Goal: Task Accomplishment & Management: Use online tool/utility

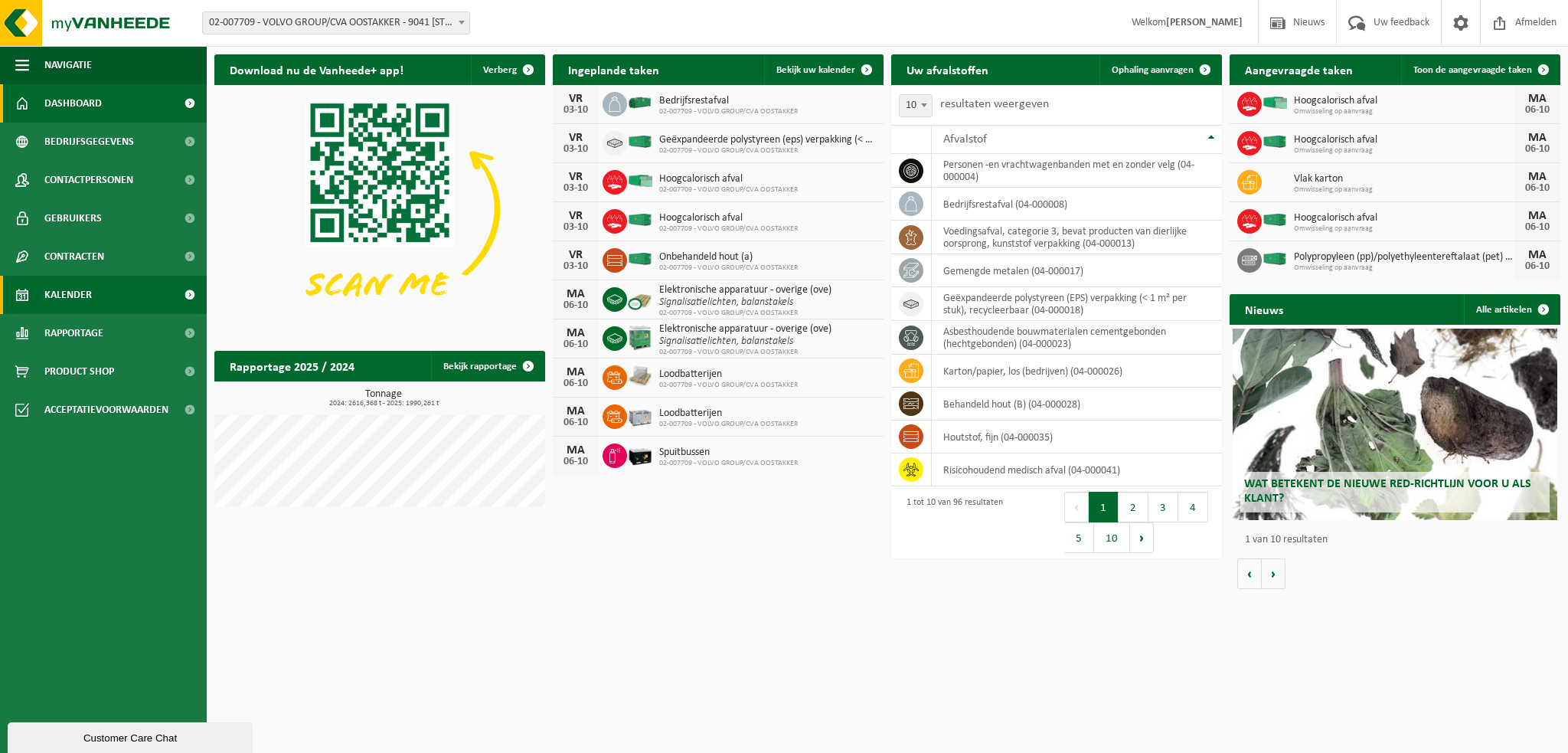
click at [95, 296] on link "Kalender" at bounding box center [103, 295] width 207 height 39
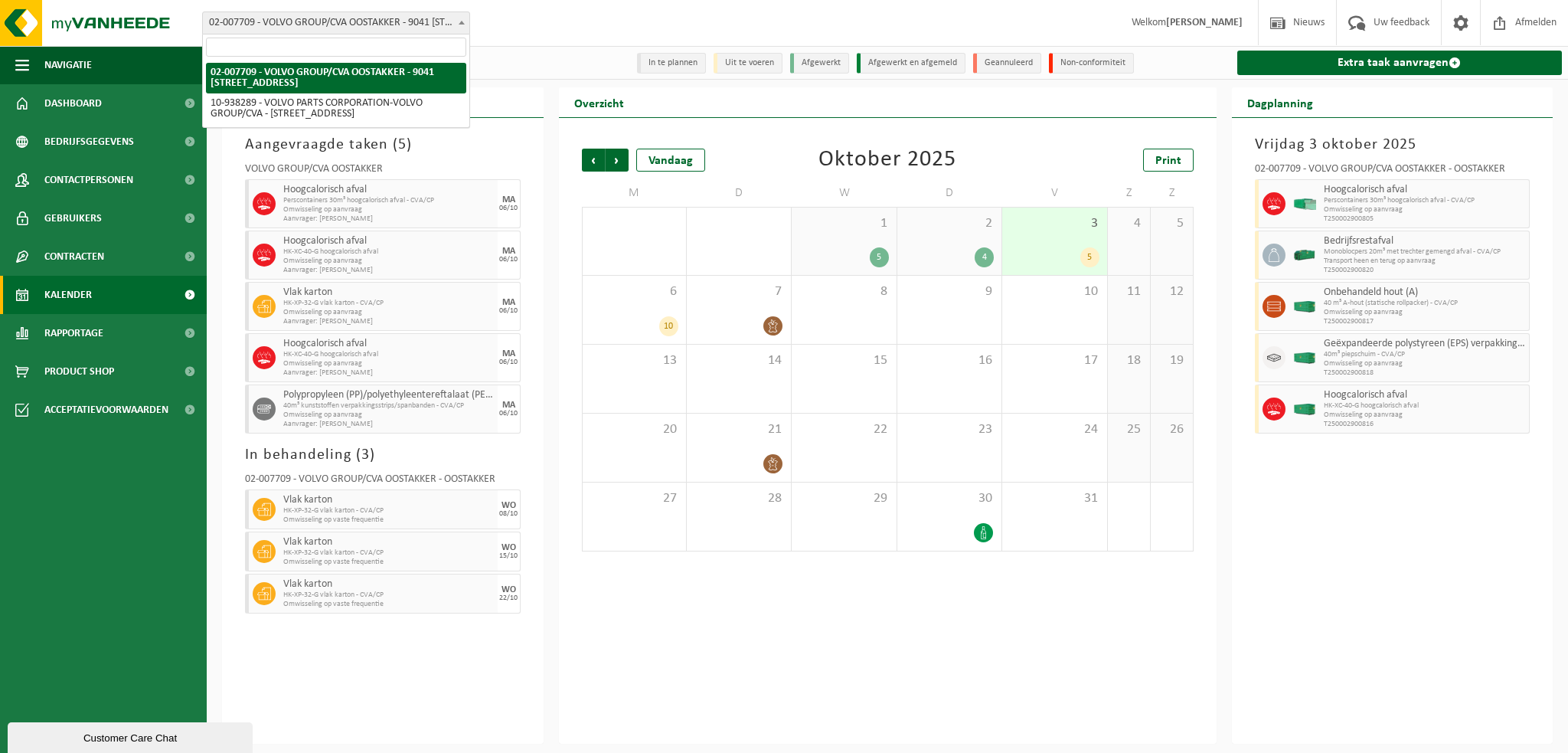
click at [463, 21] on b at bounding box center [462, 23] width 6 height 4
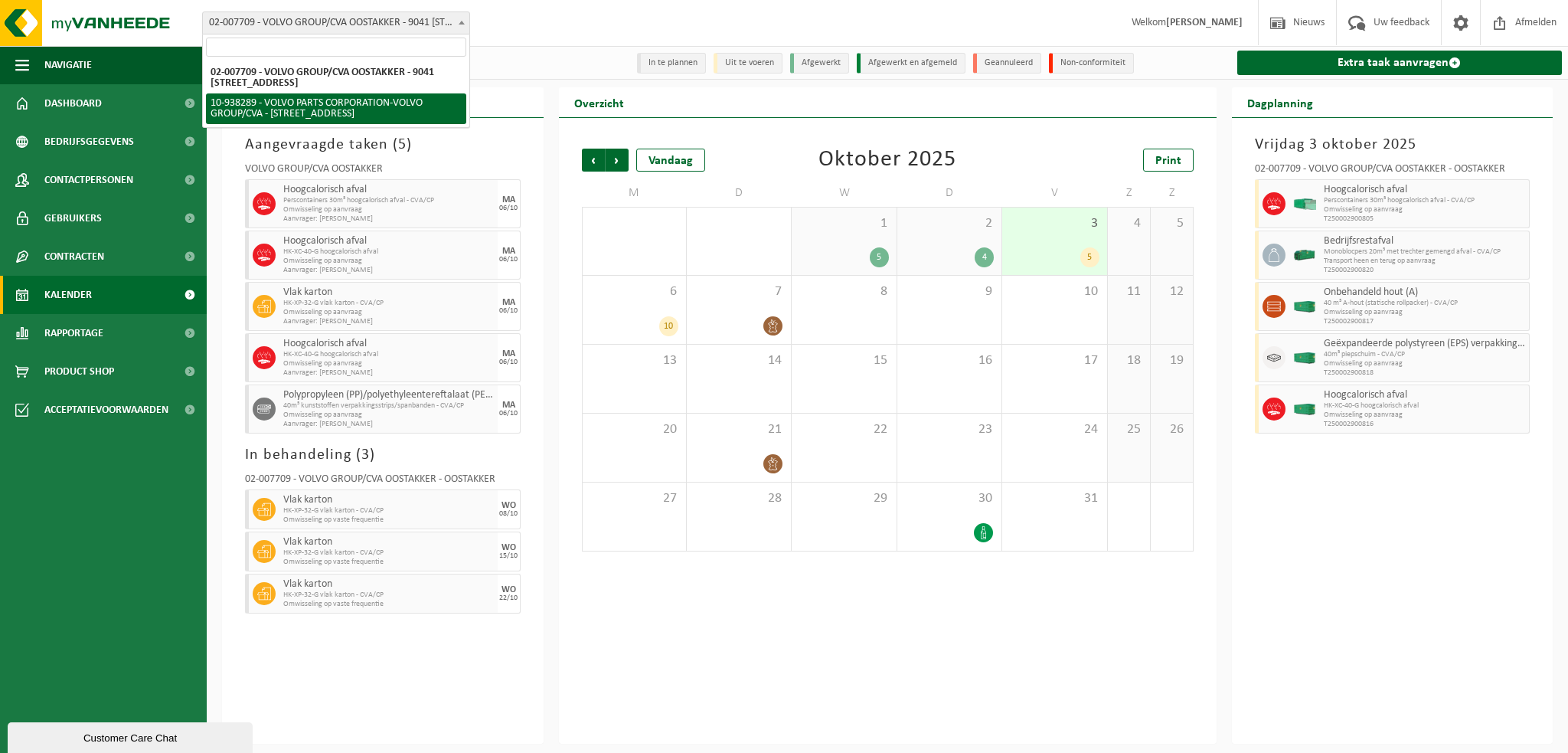
select select "140938"
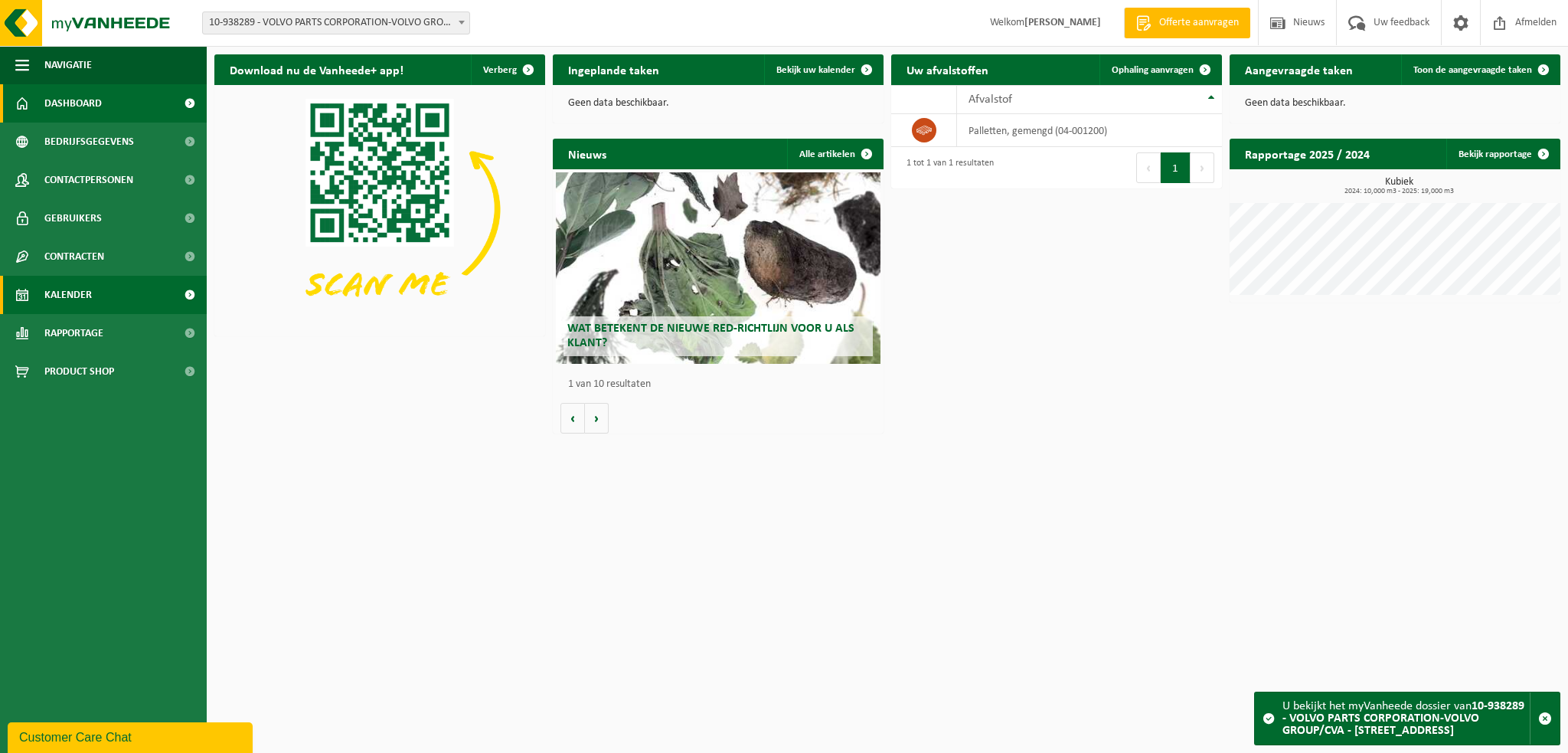
click at [83, 291] on span "Kalender" at bounding box center [68, 295] width 47 height 39
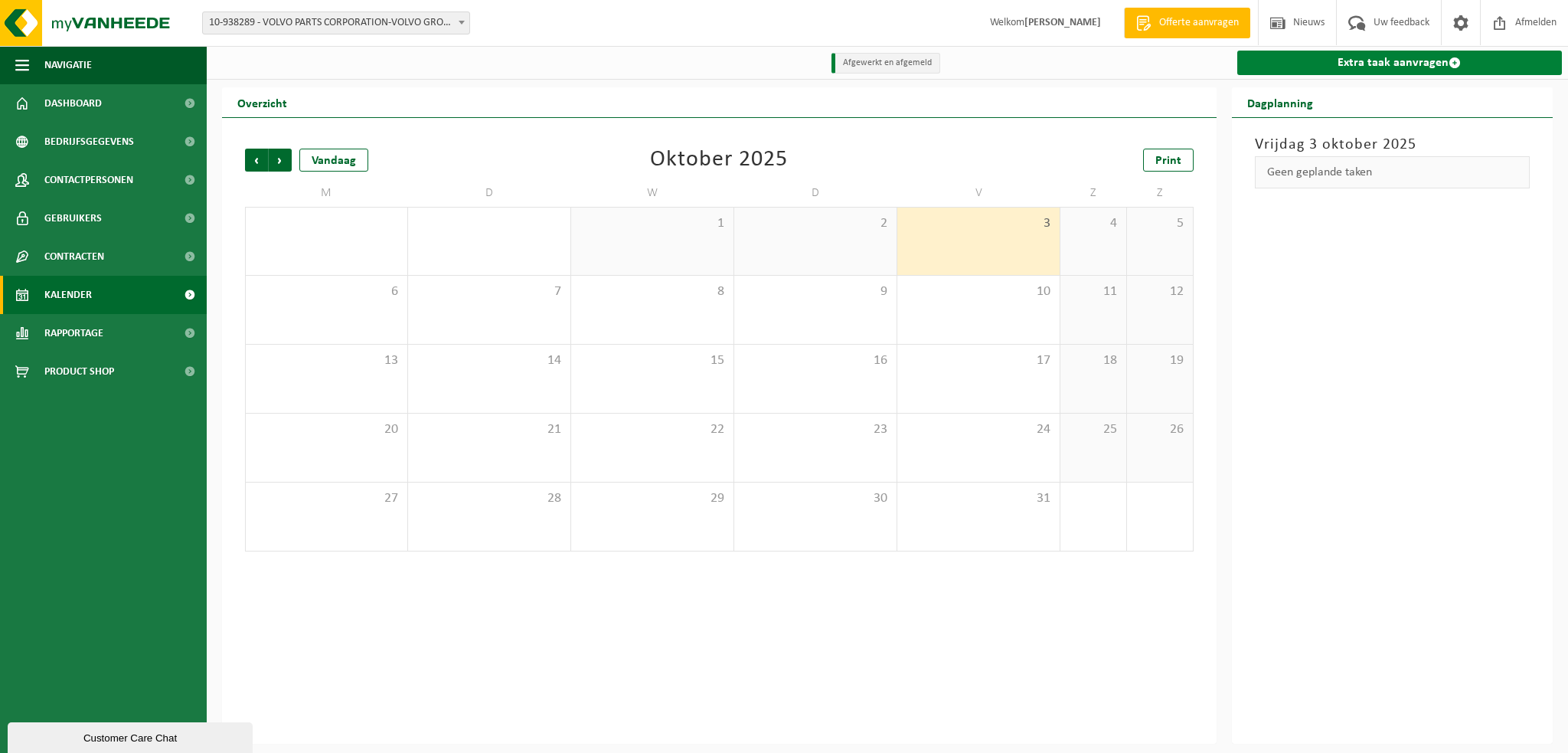
click at [1338, 67] on link "Extra taak aanvragen" at bounding box center [1400, 62] width 325 height 25
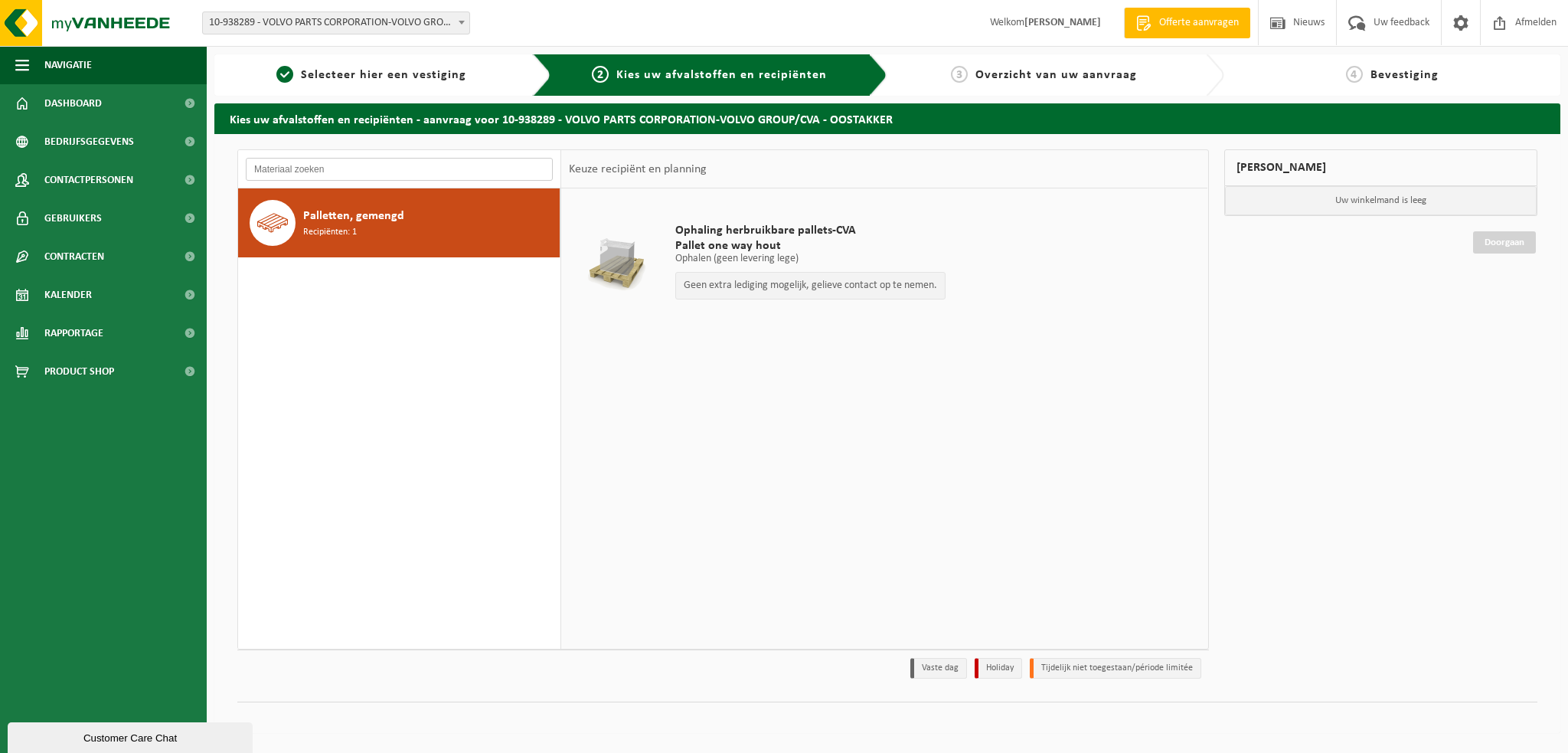
click at [290, 161] on input "text" at bounding box center [399, 168] width 307 height 23
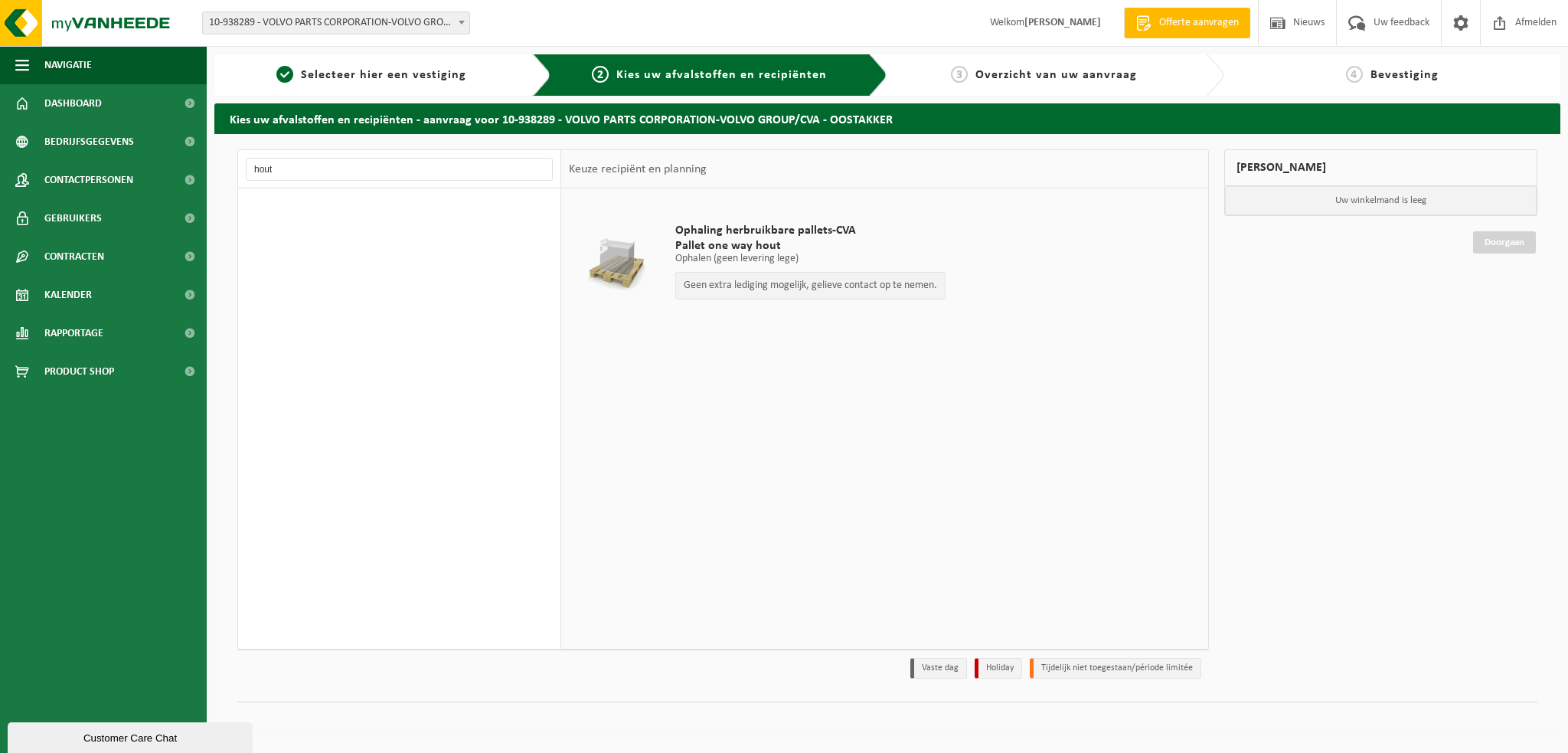
click at [607, 259] on div at bounding box center [616, 265] width 87 height 61
click at [740, 242] on span "Pallet one way hout" at bounding box center [810, 245] width 270 height 15
click at [299, 173] on input "hout" at bounding box center [399, 168] width 307 height 23
type input "h"
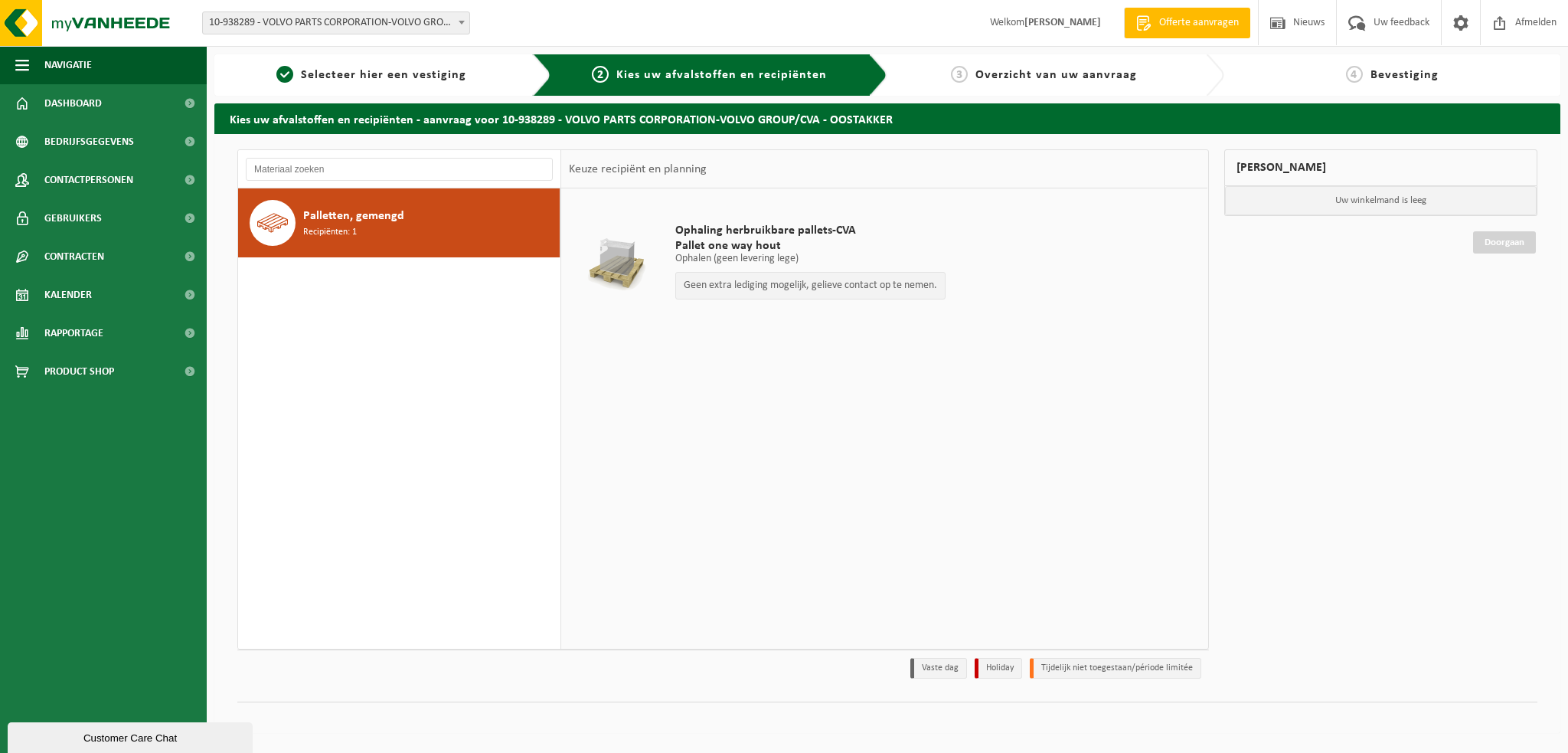
click at [330, 232] on span "Recipiënten: 1" at bounding box center [329, 233] width 53 height 15
click at [464, 19] on span at bounding box center [461, 22] width 15 height 20
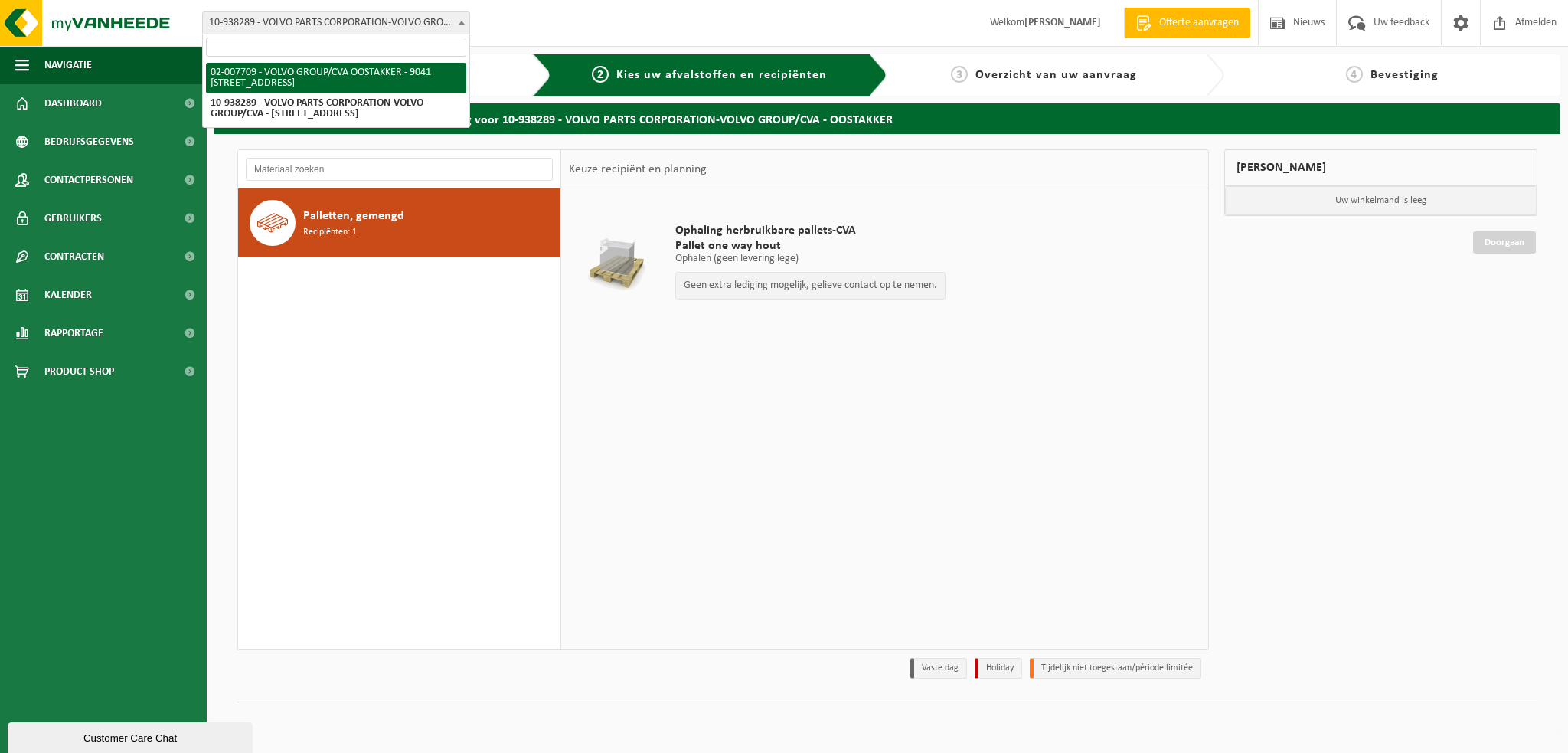
select select "1046"
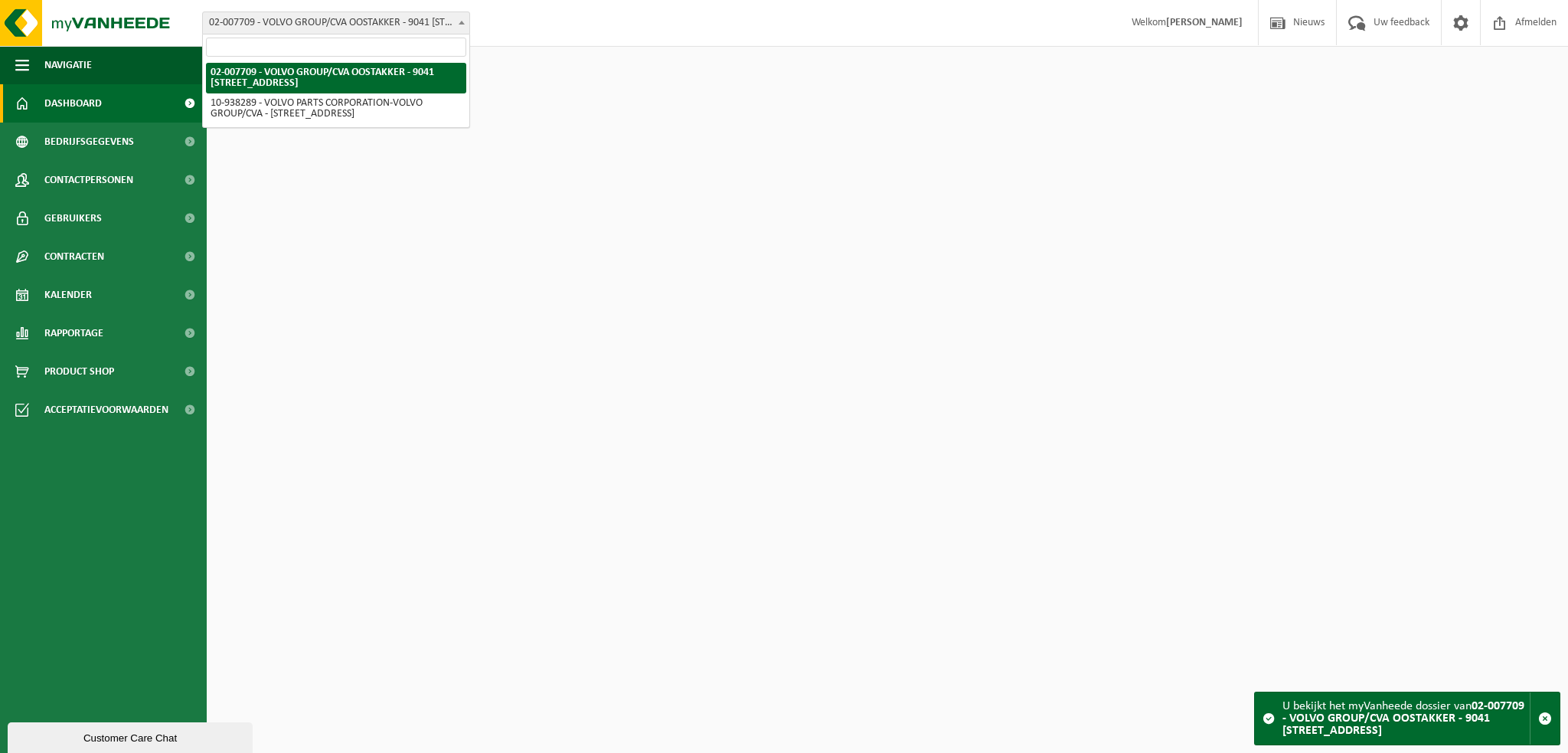
click at [466, 20] on span at bounding box center [461, 22] width 15 height 20
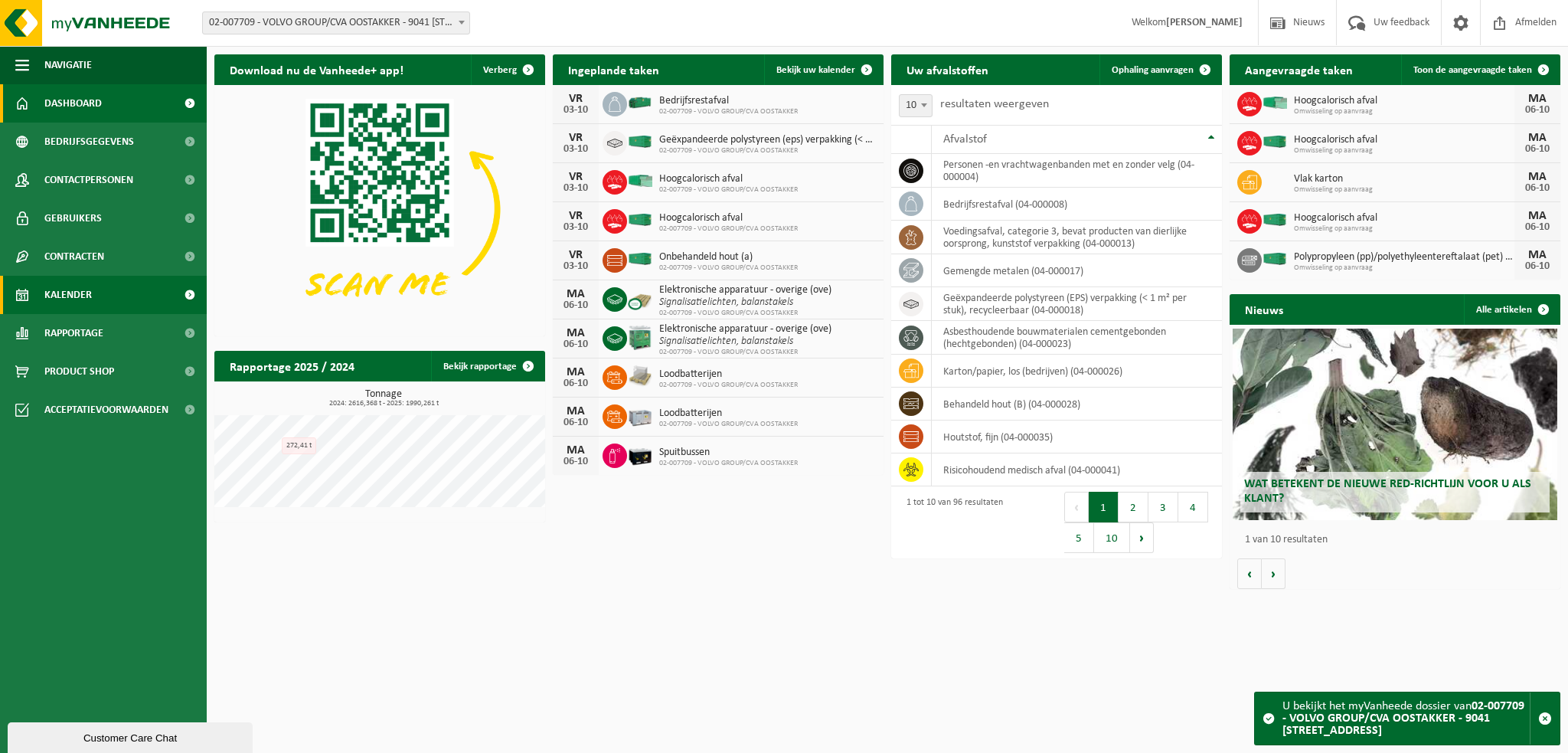
click at [79, 289] on span "Kalender" at bounding box center [68, 295] width 47 height 39
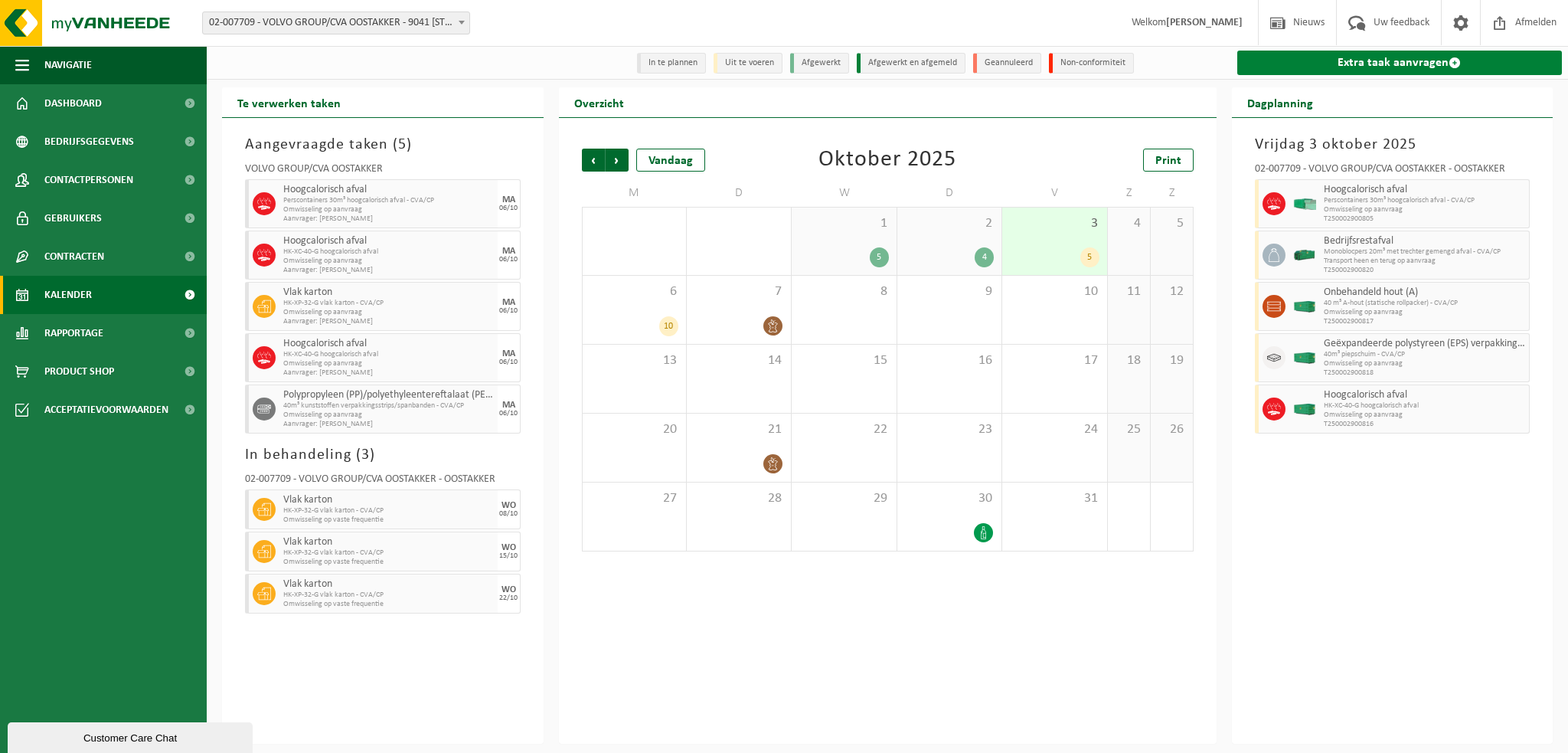
click at [1303, 70] on link "Extra taak aanvragen" at bounding box center [1400, 62] width 325 height 25
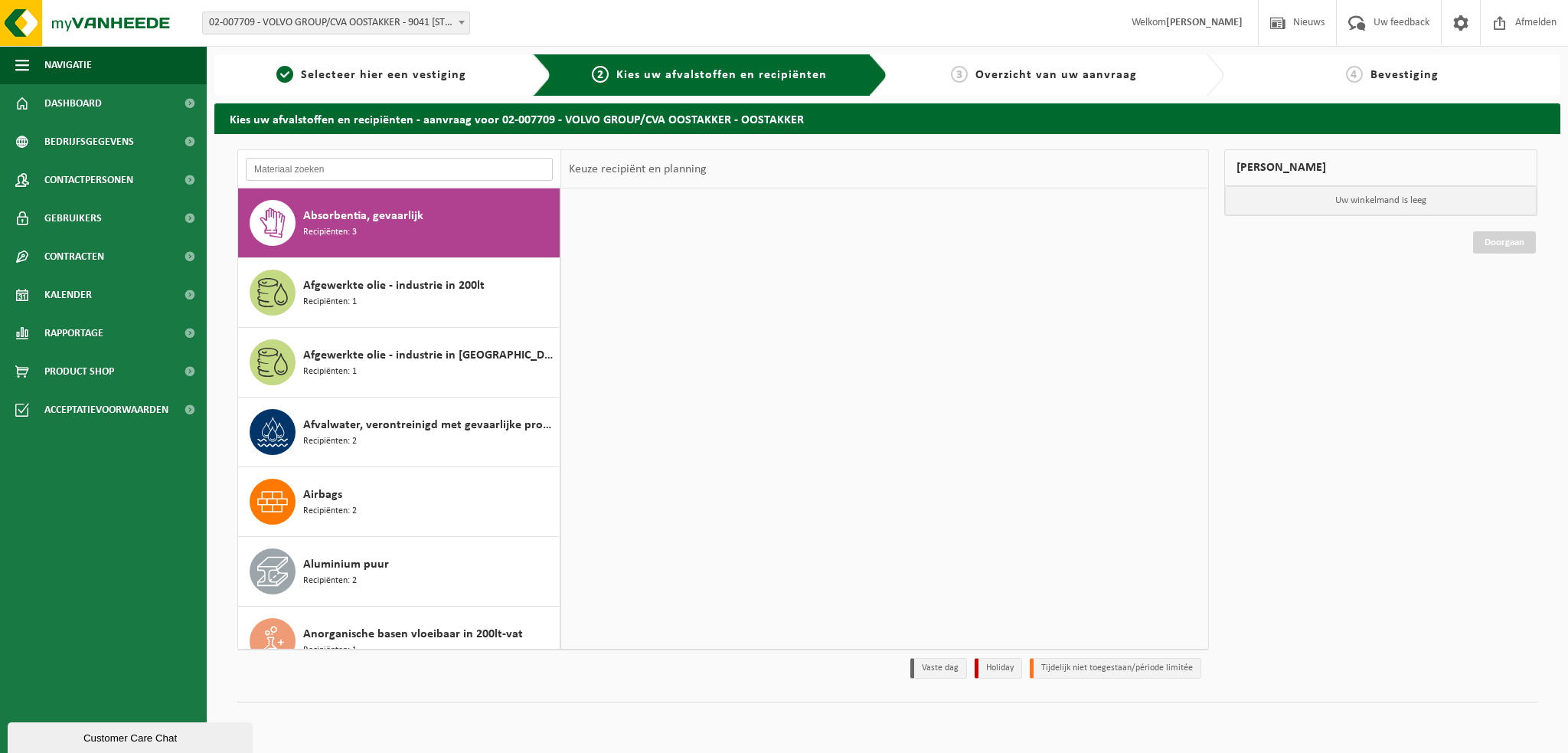
click at [320, 167] on input "text" at bounding box center [399, 168] width 307 height 23
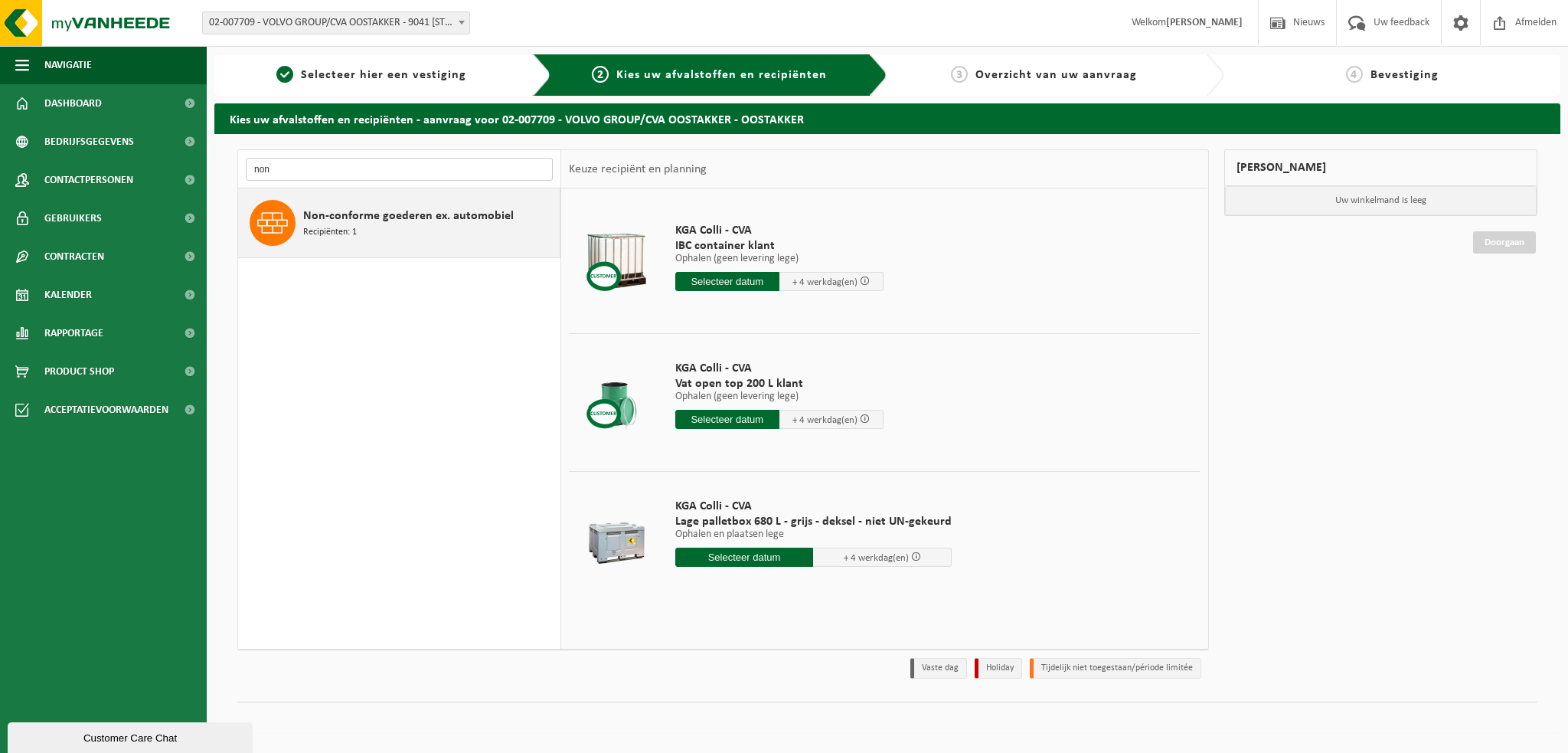
type input "non"
click at [357, 229] on div "Non-conforme goederen ex. automobiel Recipiënten: 1" at bounding box center [428, 223] width 252 height 46
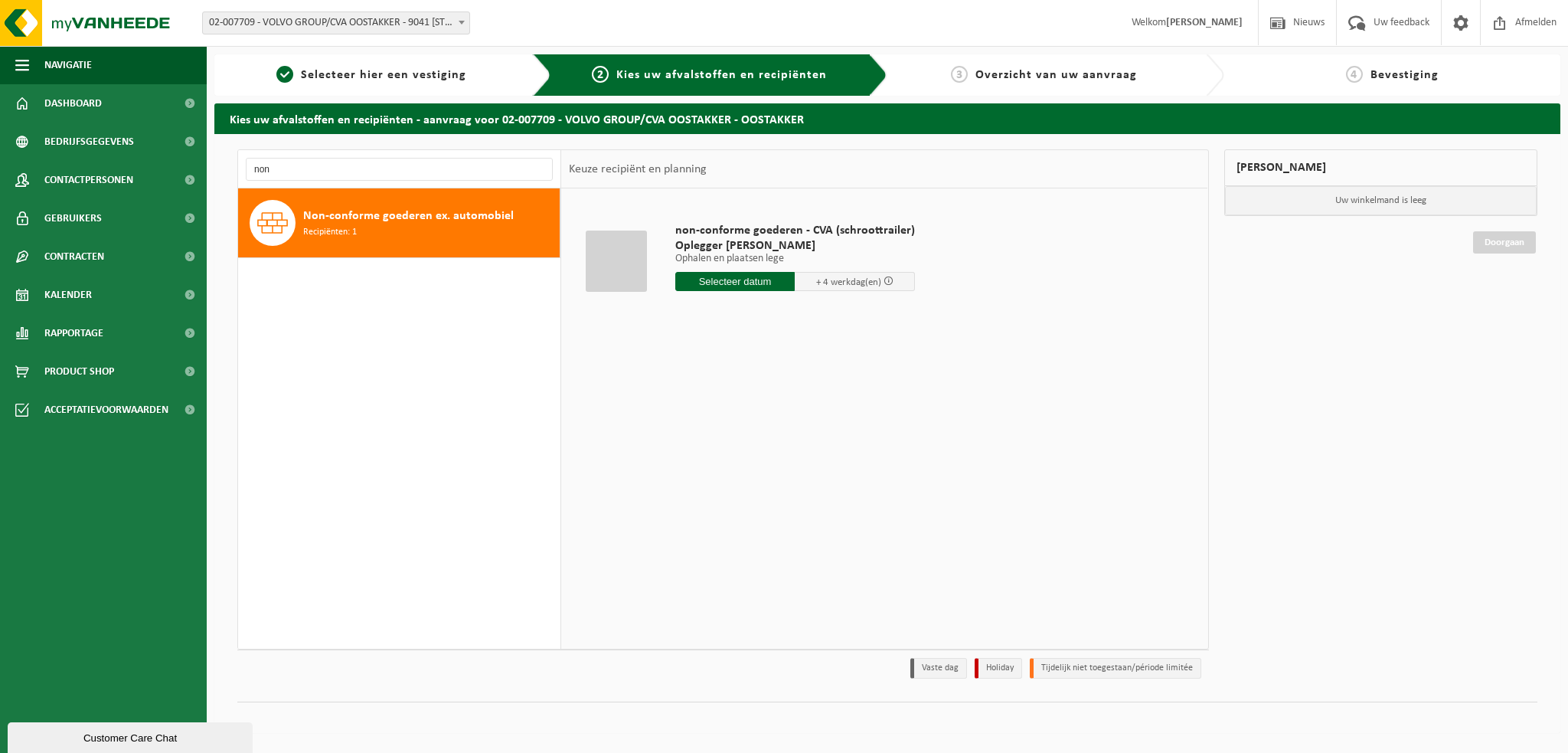
click at [716, 284] on input "text" at bounding box center [735, 281] width 120 height 19
drag, startPoint x: 1230, startPoint y: 409, endPoint x: 1218, endPoint y: 404, distance: 13.0
click at [1229, 409] on div "Mijn winkelmand Uw winkelmand is leeg Doorgaan" at bounding box center [1381, 418] width 329 height 536
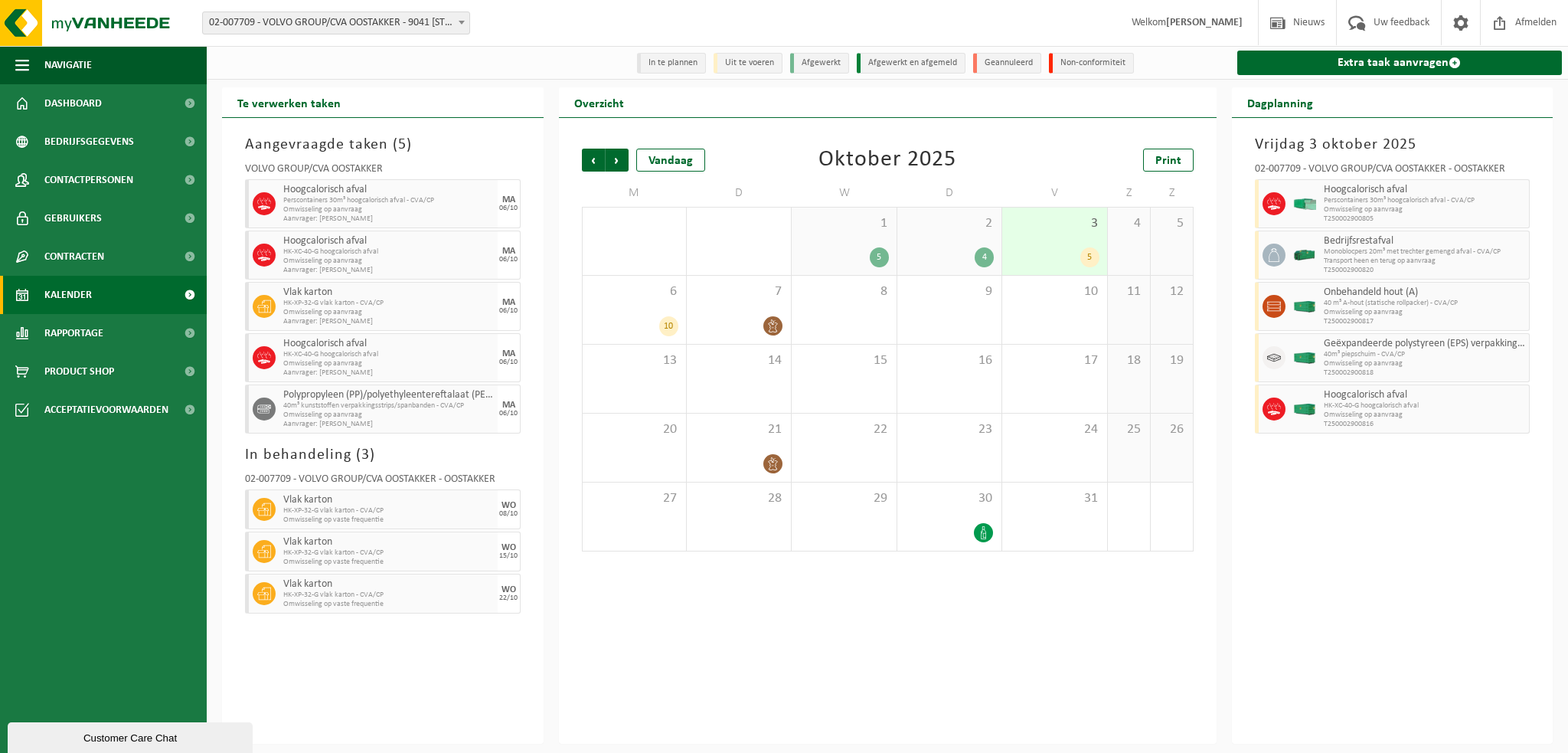
click at [459, 23] on b at bounding box center [462, 23] width 6 height 4
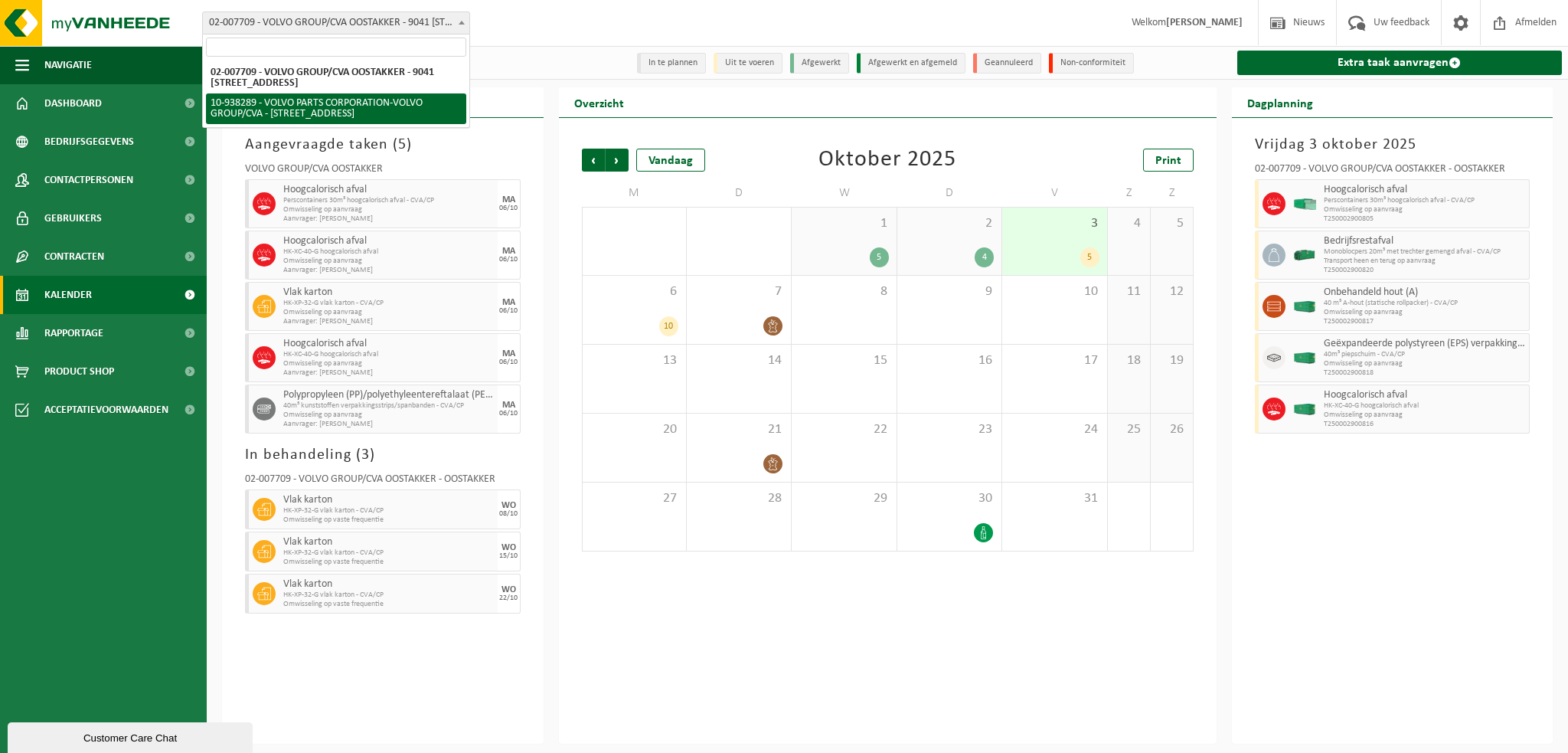
select select "140938"
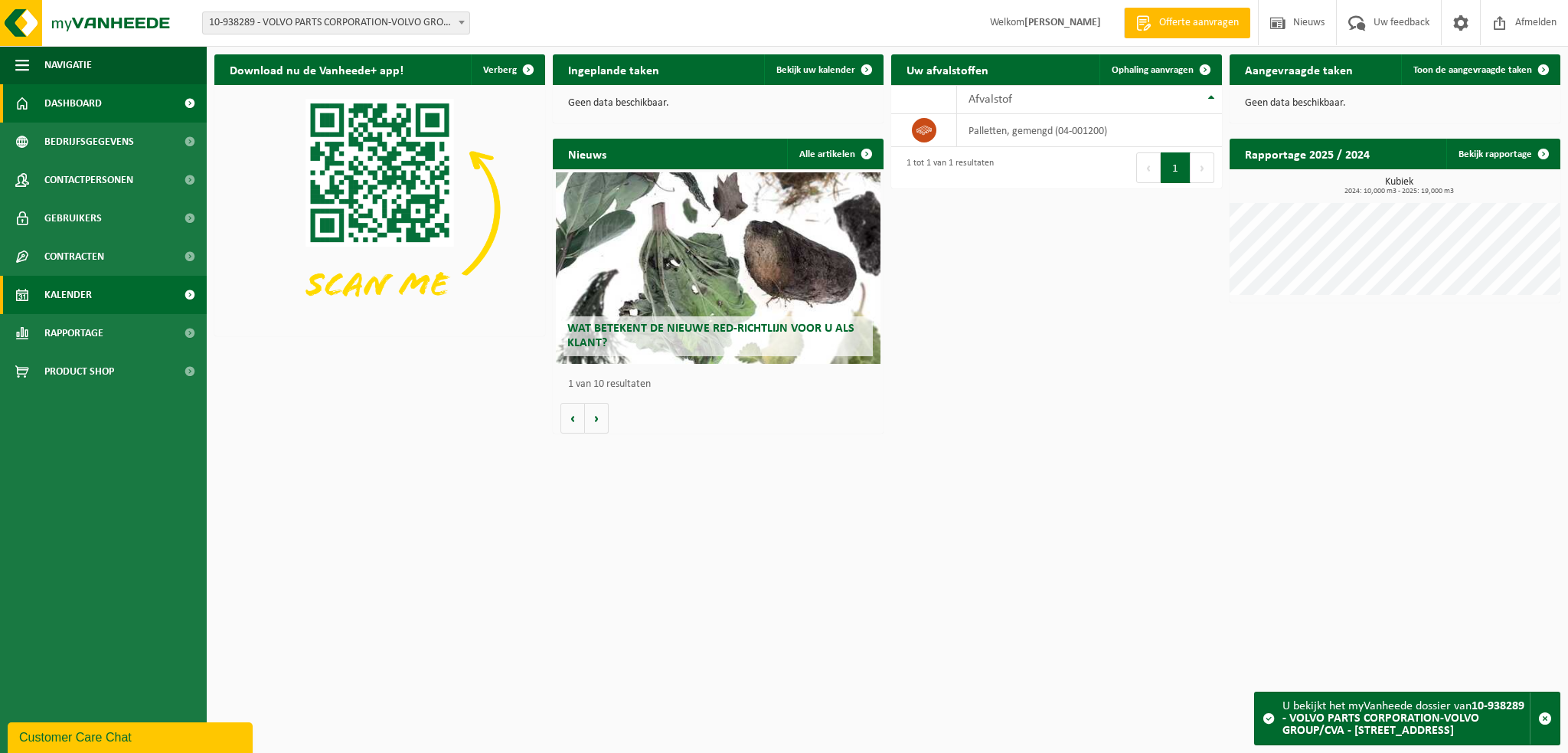
click at [89, 293] on span "Kalender" at bounding box center [68, 295] width 47 height 39
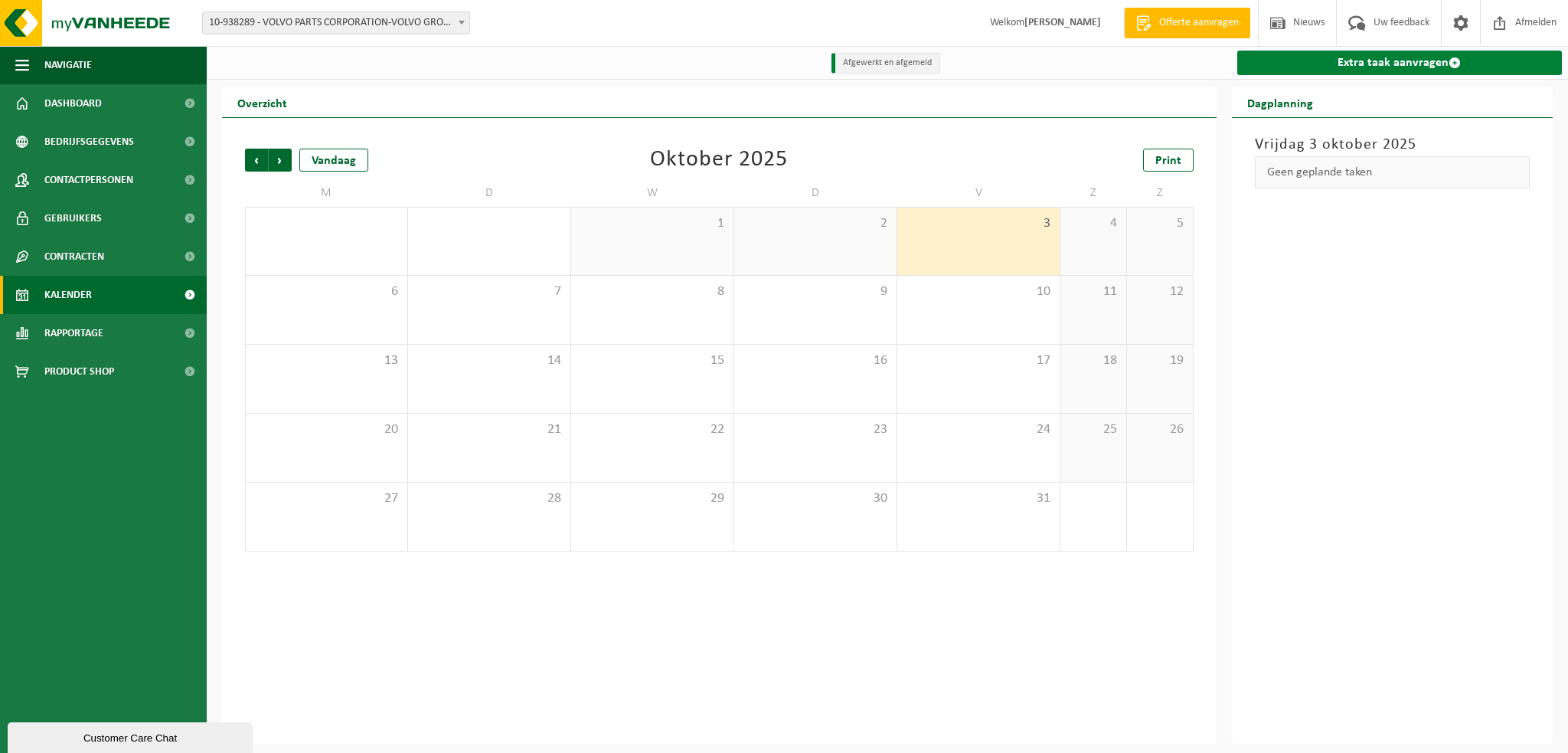
click at [1342, 65] on link "Extra taak aanvragen" at bounding box center [1400, 62] width 325 height 25
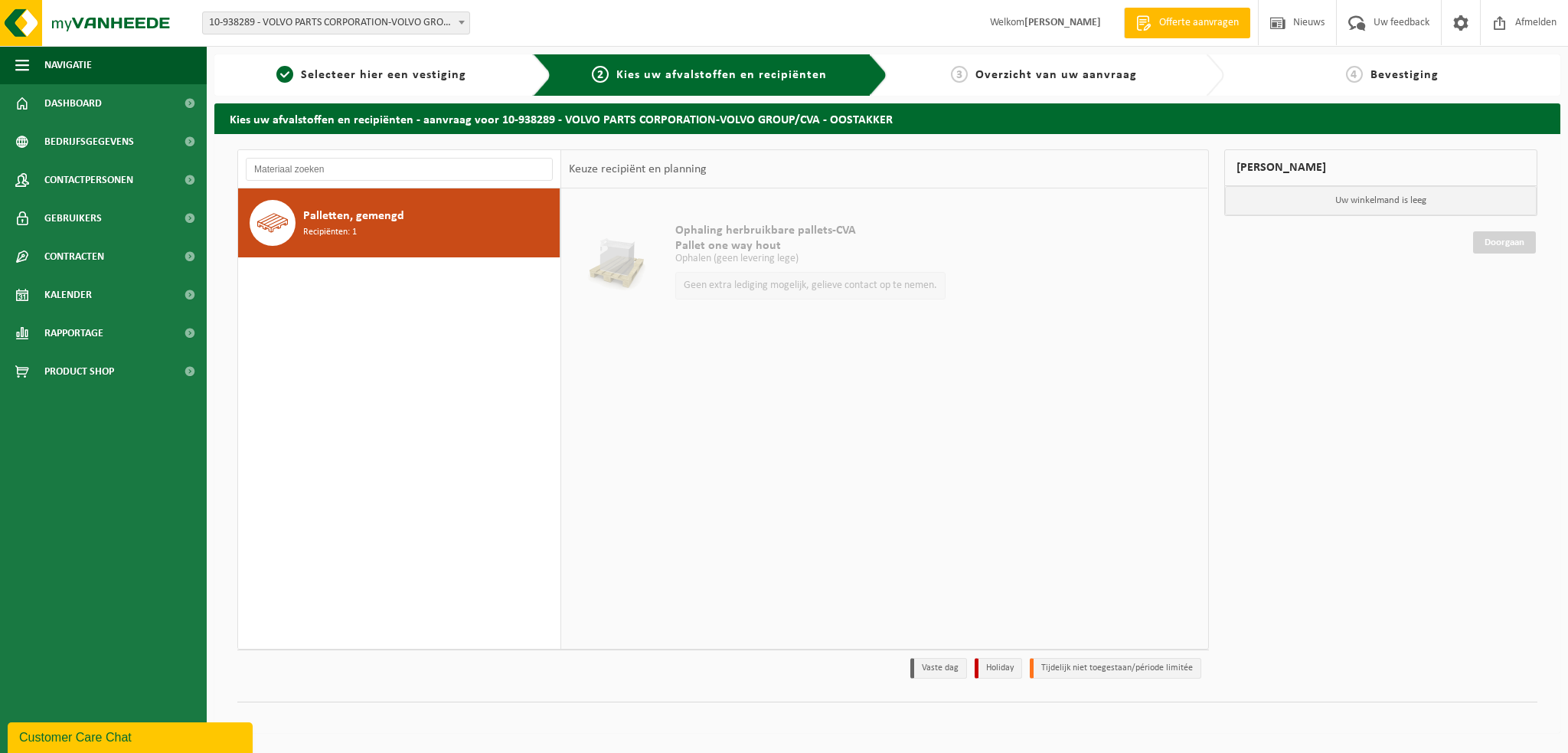
click at [385, 221] on span "Palletten, gemengd" at bounding box center [353, 216] width 101 height 19
click at [736, 241] on span "Pallet one way hout" at bounding box center [810, 245] width 270 height 15
click at [719, 351] on div "Ophaling herbruikbare pallets-CVA Pallet one way hout Ophalen (geen levering le…" at bounding box center [883, 418] width 646 height 459
click at [726, 276] on div "Geen extra lediging mogelijk, gelieve contact op te nemen." at bounding box center [810, 286] width 270 height 28
click at [741, 292] on div "Geen extra lediging mogelijk, gelieve contact op te nemen." at bounding box center [810, 286] width 270 height 28
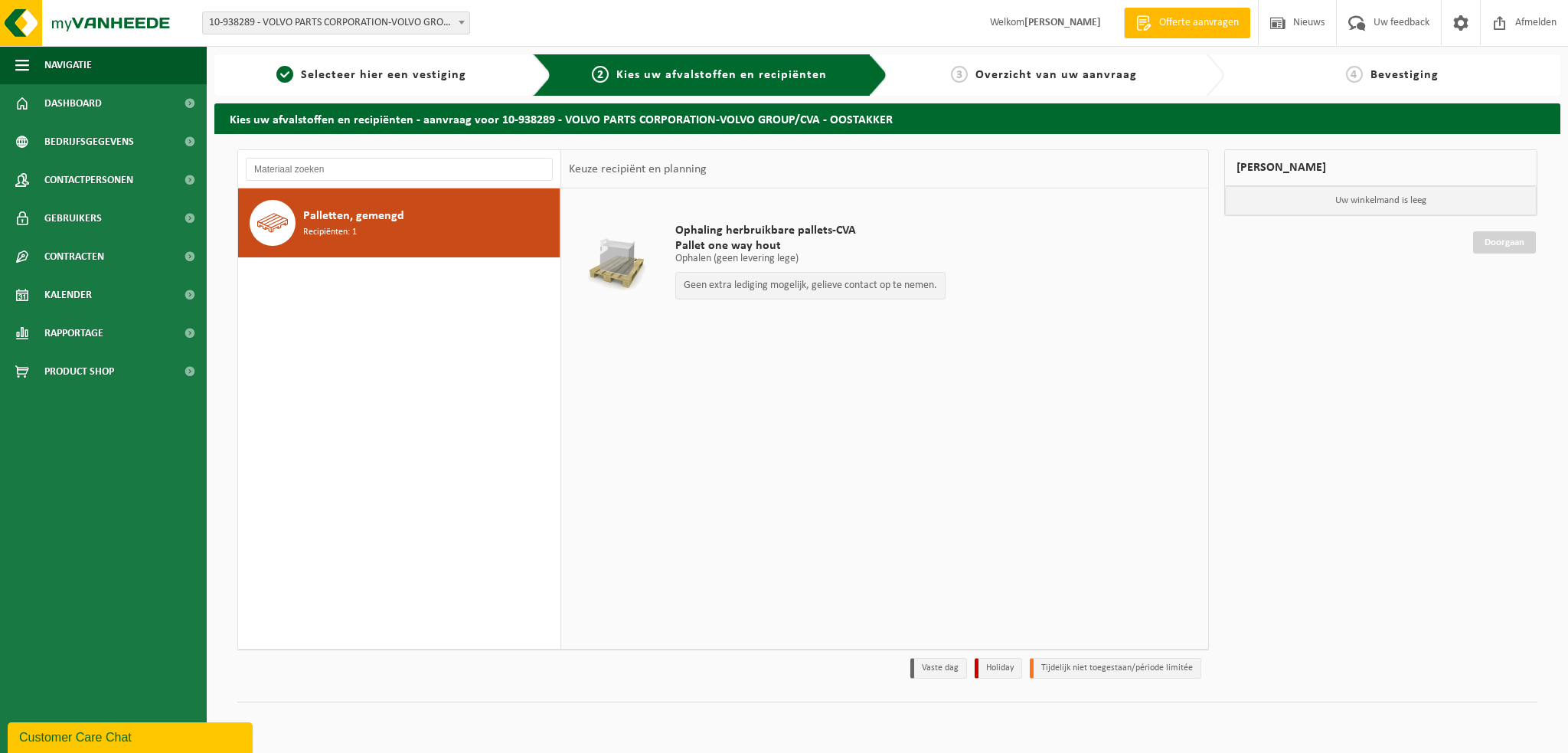
click at [978, 300] on td "Ophaling herbruikbare pallets-CVA Pallet one way hout Ophalen (geen levering le…" at bounding box center [932, 264] width 536 height 138
